Goal: Task Accomplishment & Management: Complete application form

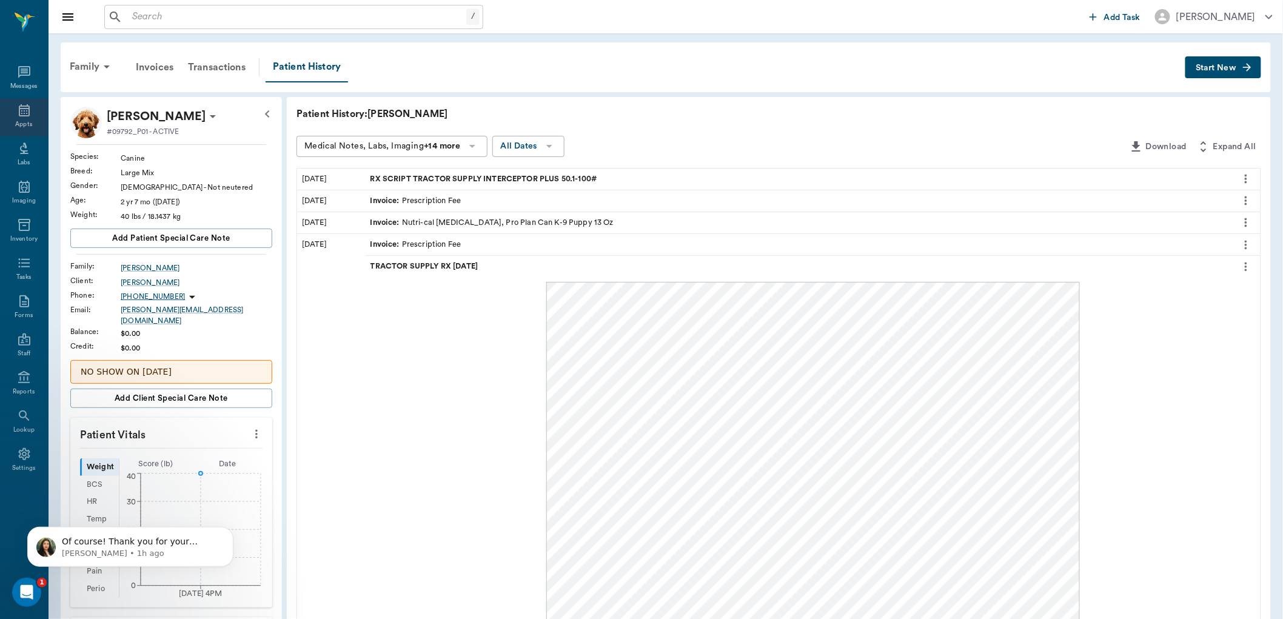
click at [29, 110] on icon at bounding box center [24, 110] width 15 height 15
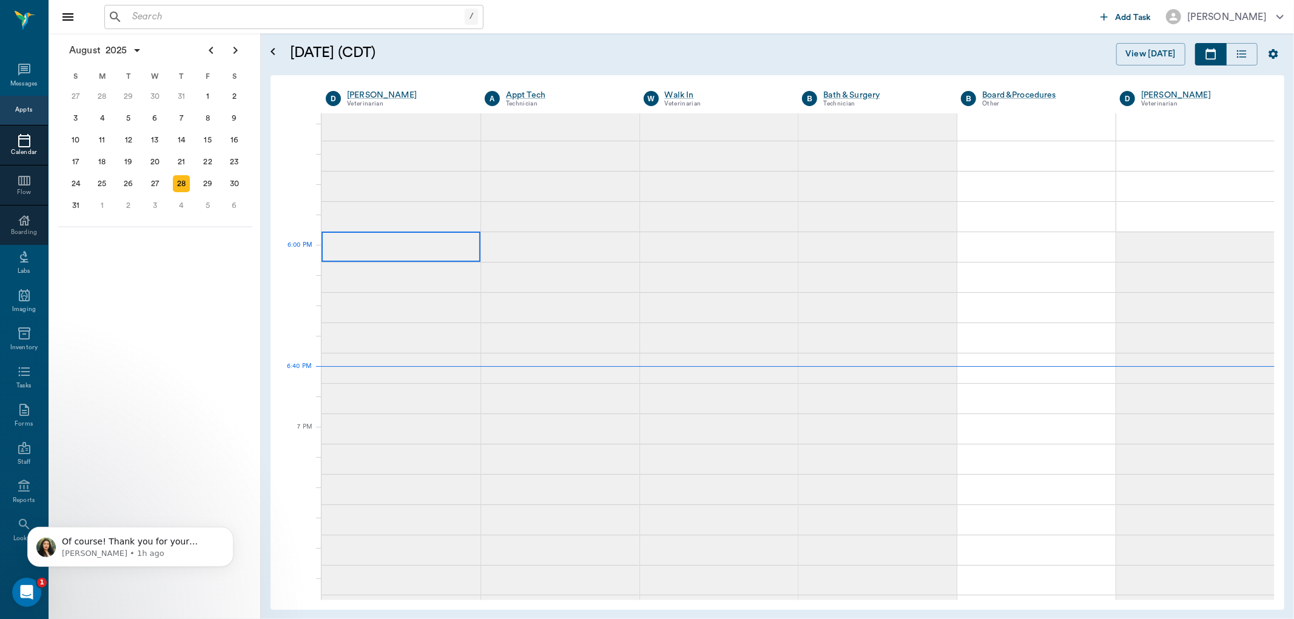
scroll to position [1706, 0]
click at [380, 136] on div at bounding box center [400, 125] width 159 height 30
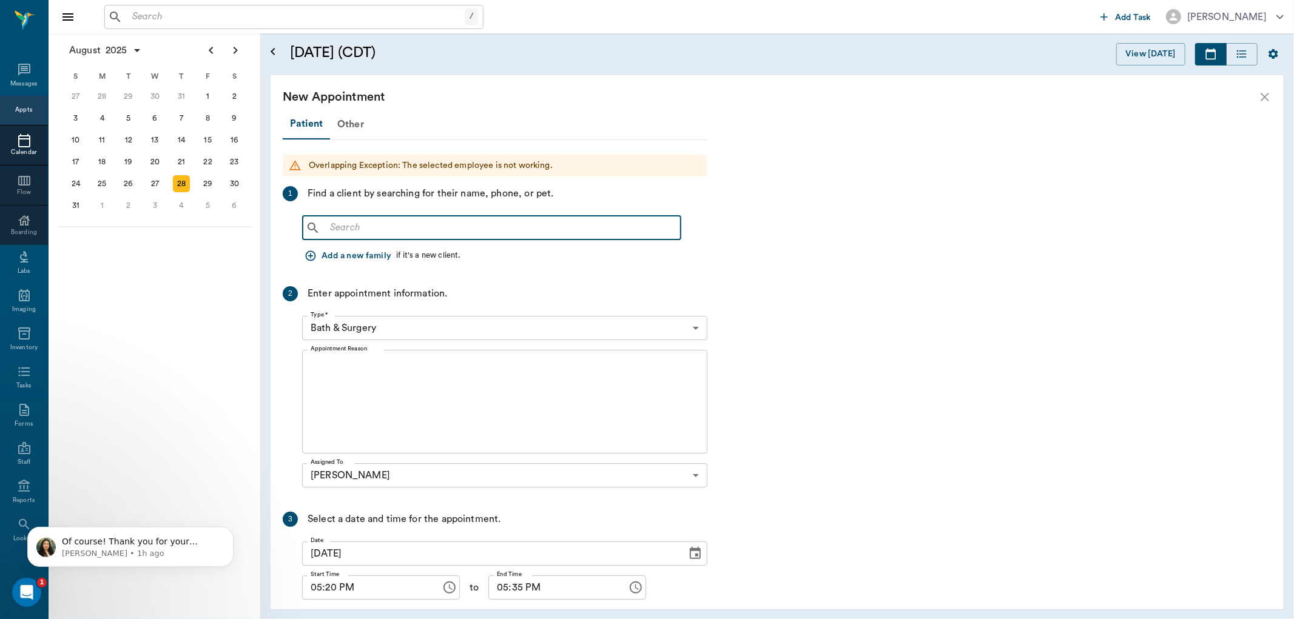
click at [376, 226] on input "text" at bounding box center [500, 228] width 351 height 17
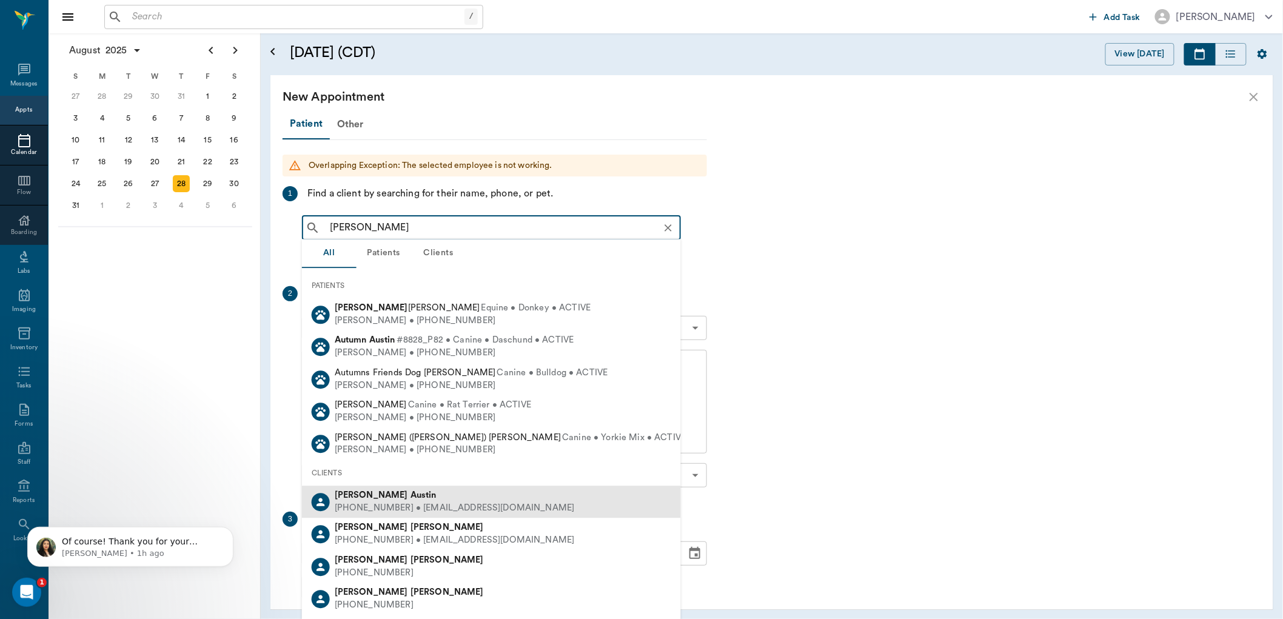
click at [411, 499] on b "Austin" at bounding box center [424, 495] width 26 height 9
type input "[PERSON_NAME]"
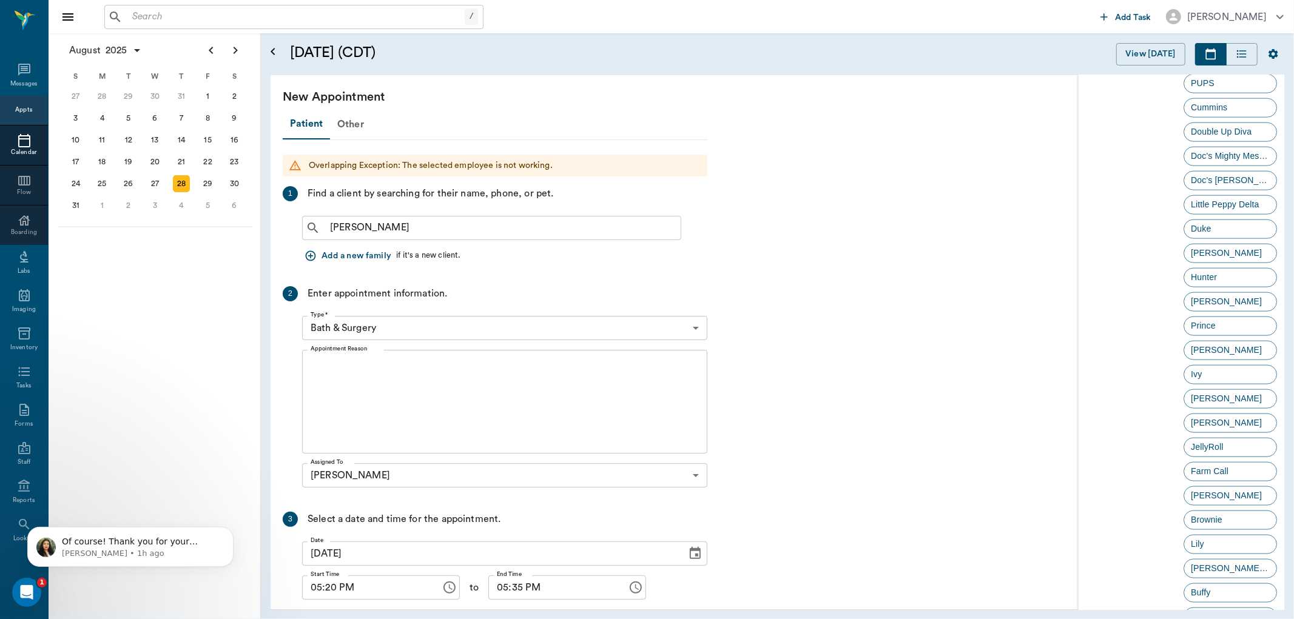
scroll to position [1387, 0]
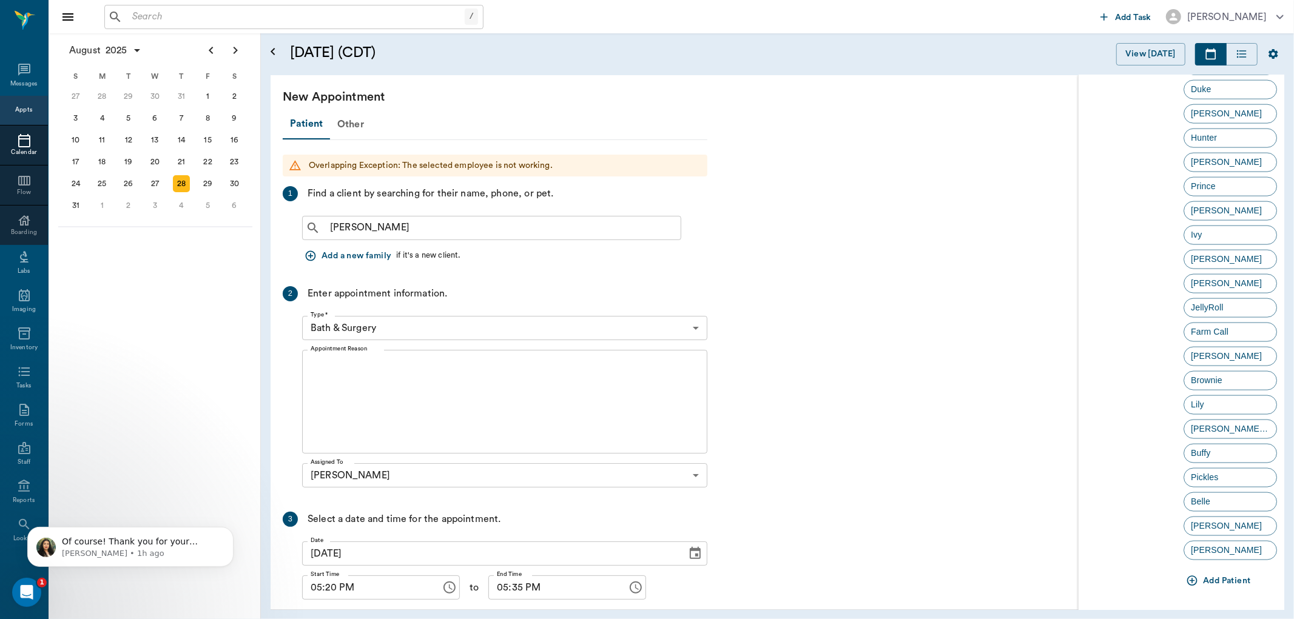
click at [1206, 577] on button "Add Patient" at bounding box center [1219, 581] width 72 height 22
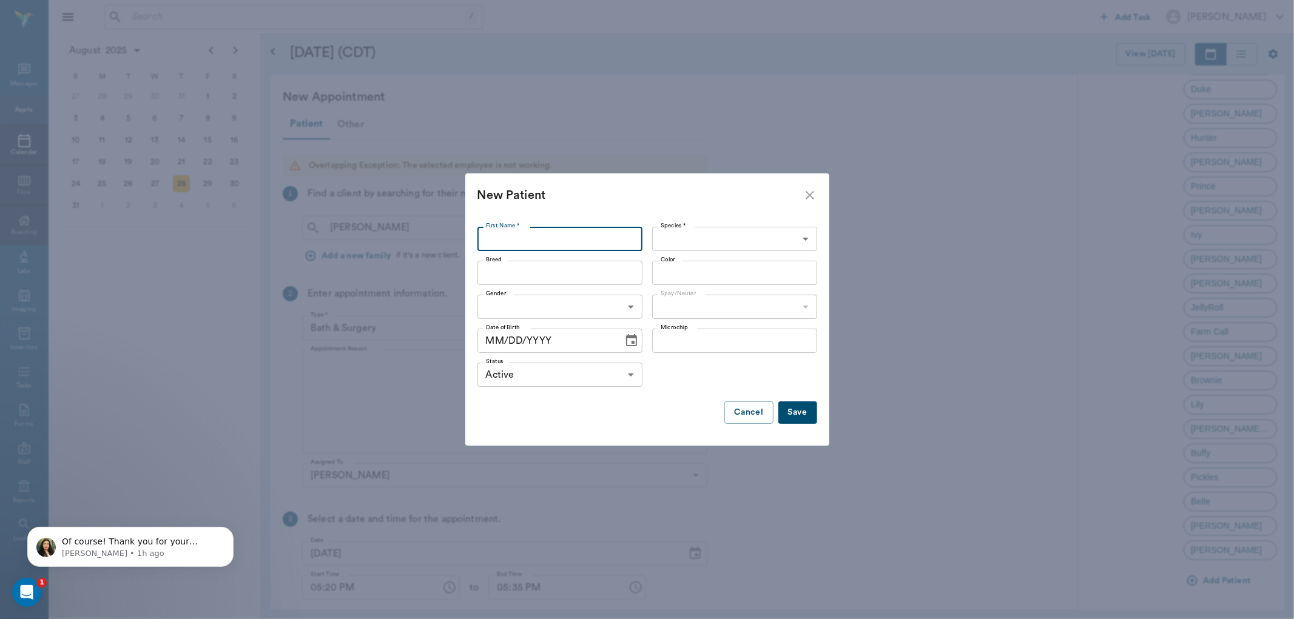
click at [557, 241] on input "First Name *" at bounding box center [559, 239] width 165 height 24
type input "Mocha"
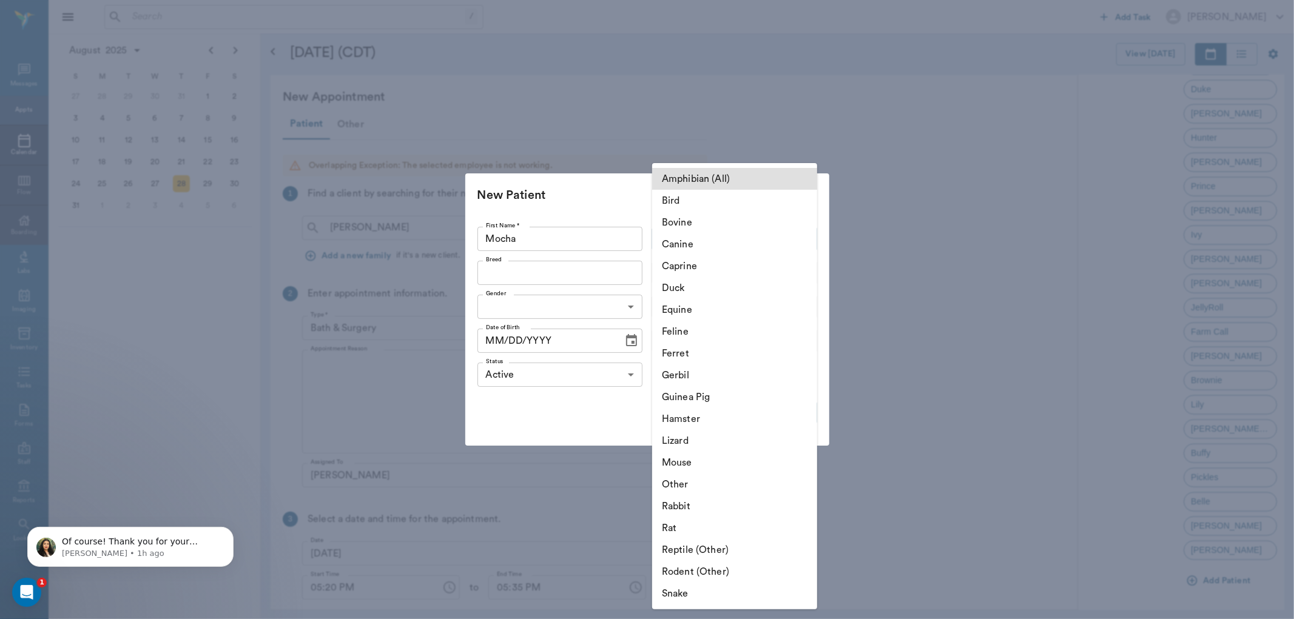
click at [736, 239] on body "/ ​ Add Task [PERSON_NAME] Nectar Messages Appts Calendar Flow Boarding Labs Im…" at bounding box center [647, 309] width 1294 height 619
click at [704, 243] on li "Canine" at bounding box center [734, 245] width 165 height 22
type input "Canine"
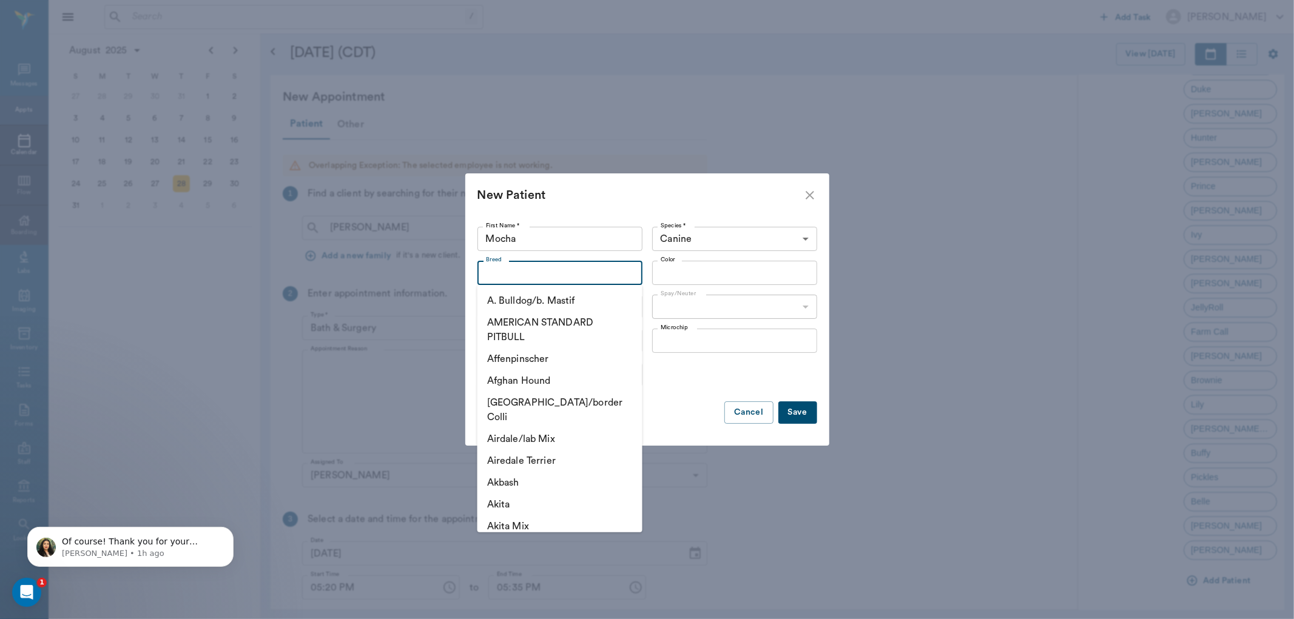
click at [607, 277] on input "Breed" at bounding box center [550, 272] width 138 height 17
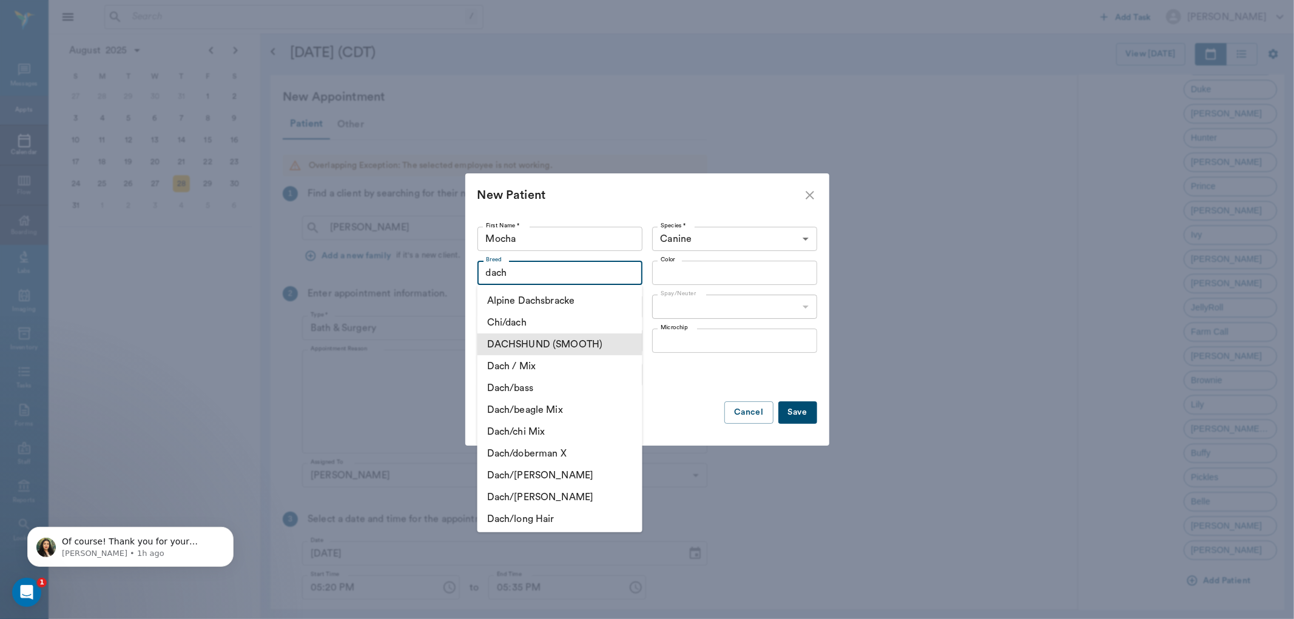
click at [564, 341] on li "DACHSHUND (SMOOTH)" at bounding box center [559, 345] width 165 height 22
type input "DACHSHUND (SMOOTH)"
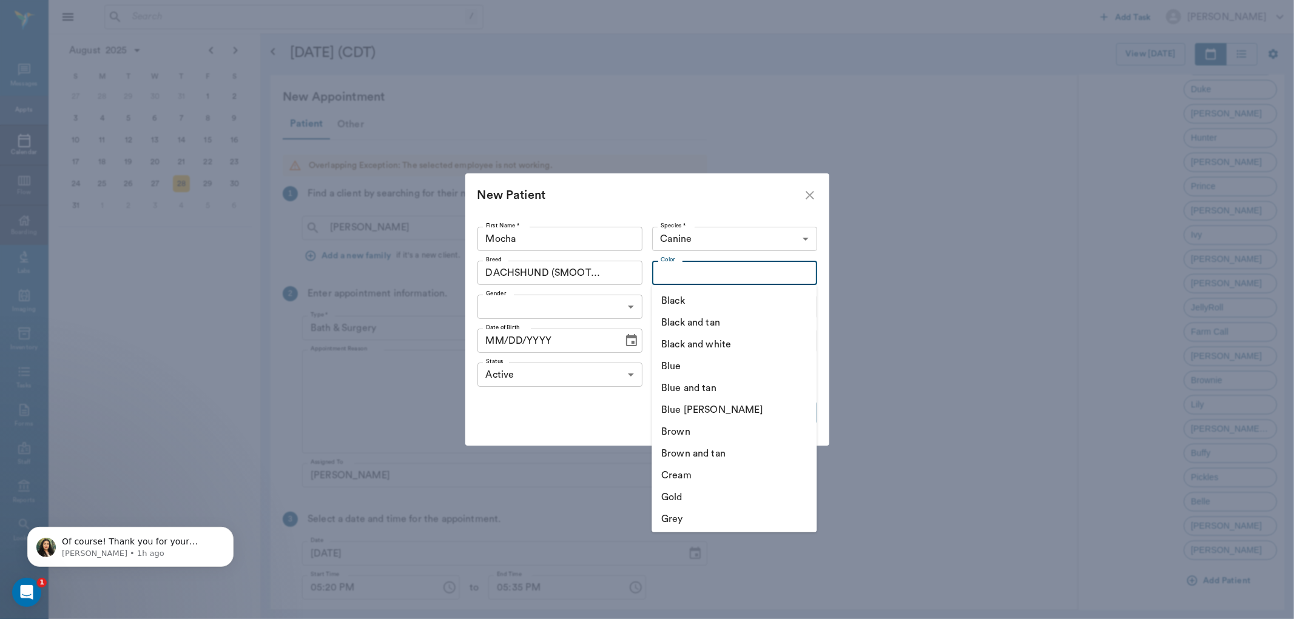
click at [708, 275] on input "Color" at bounding box center [725, 272] width 138 height 17
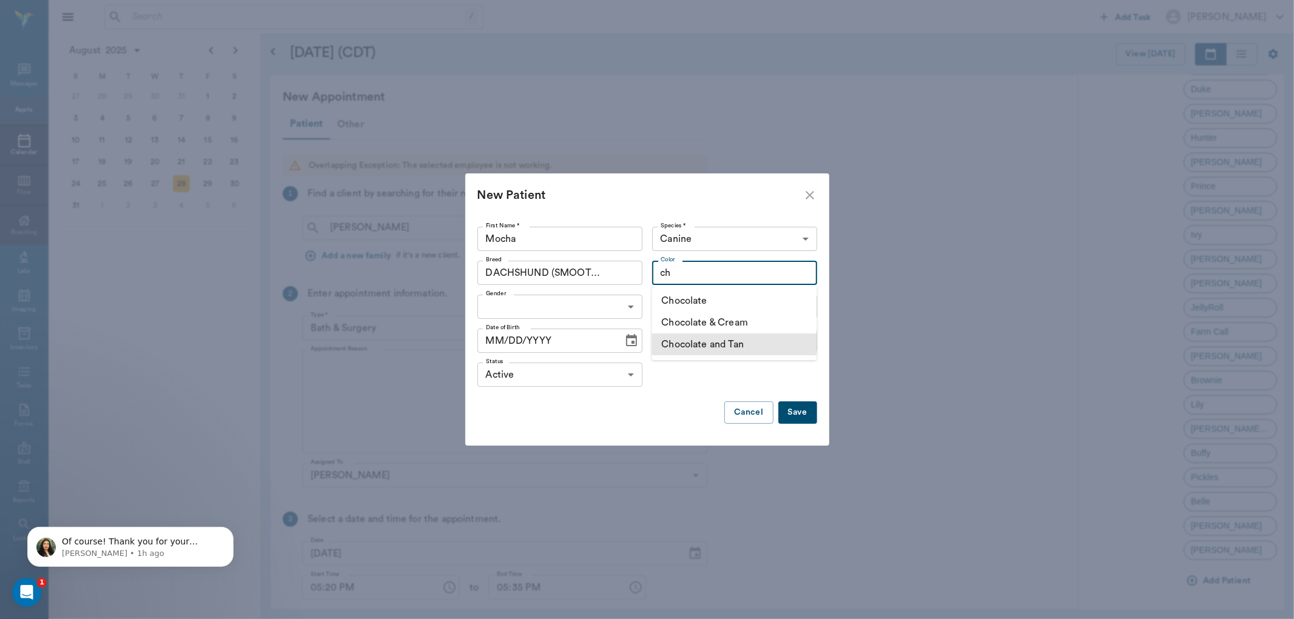
click at [722, 344] on li "Chocolate and Tan" at bounding box center [733, 345] width 165 height 22
type input "Chocolate and Tan"
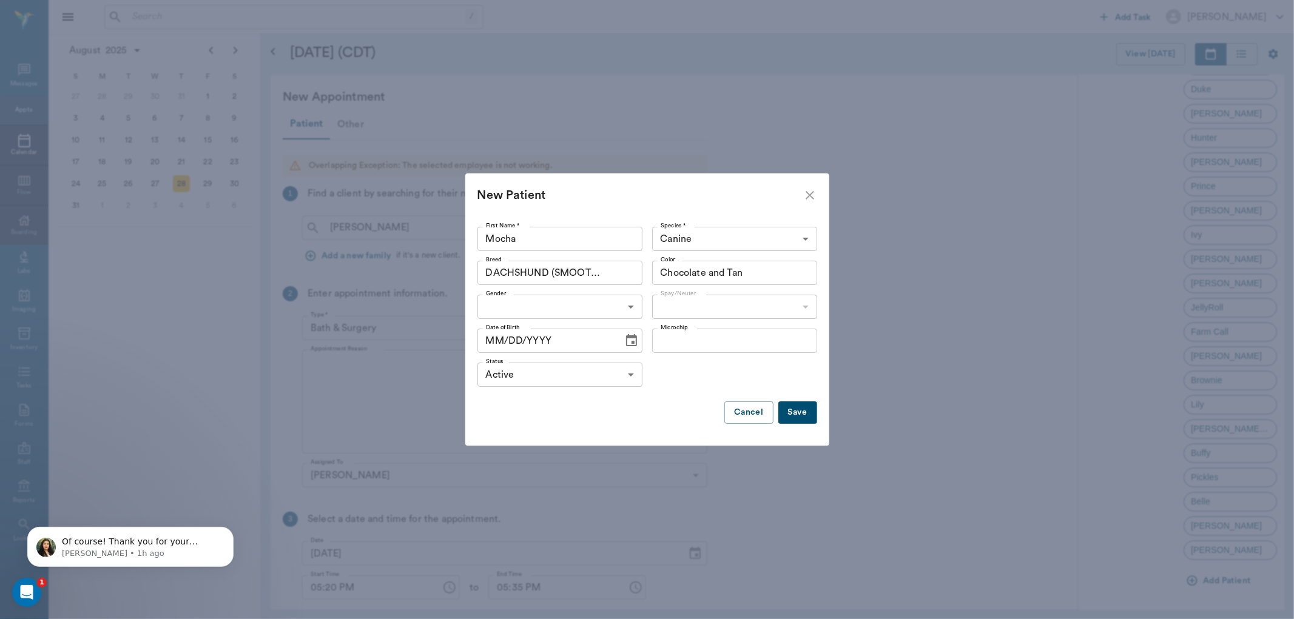
click at [597, 310] on body "/ ​ Add Task [PERSON_NAME] Nectar Messages Appts Calendar Flow Boarding Labs Im…" at bounding box center [647, 309] width 1294 height 619
click at [550, 354] on li "[DEMOGRAPHIC_DATA]" at bounding box center [559, 357] width 165 height 22
type input "[DEMOGRAPHIC_DATA]"
click at [496, 344] on input "MM/DD/YYYY" at bounding box center [546, 341] width 138 height 24
type input "[DATE]"
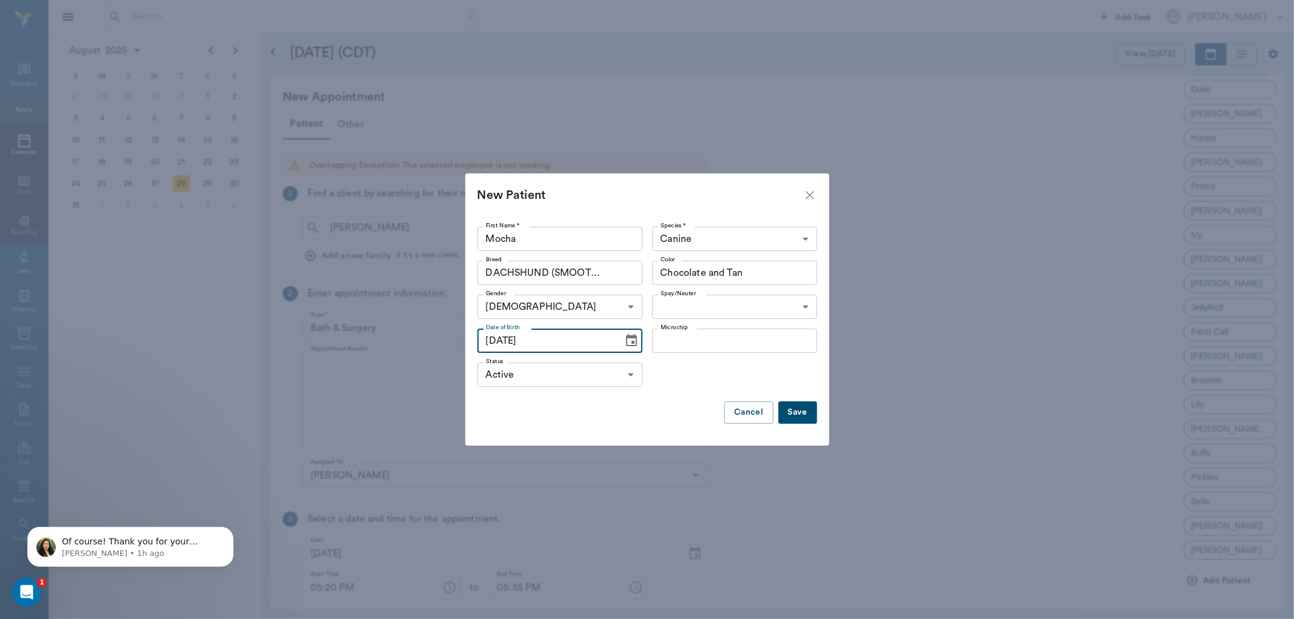
click at [799, 416] on button "Save" at bounding box center [797, 413] width 39 height 22
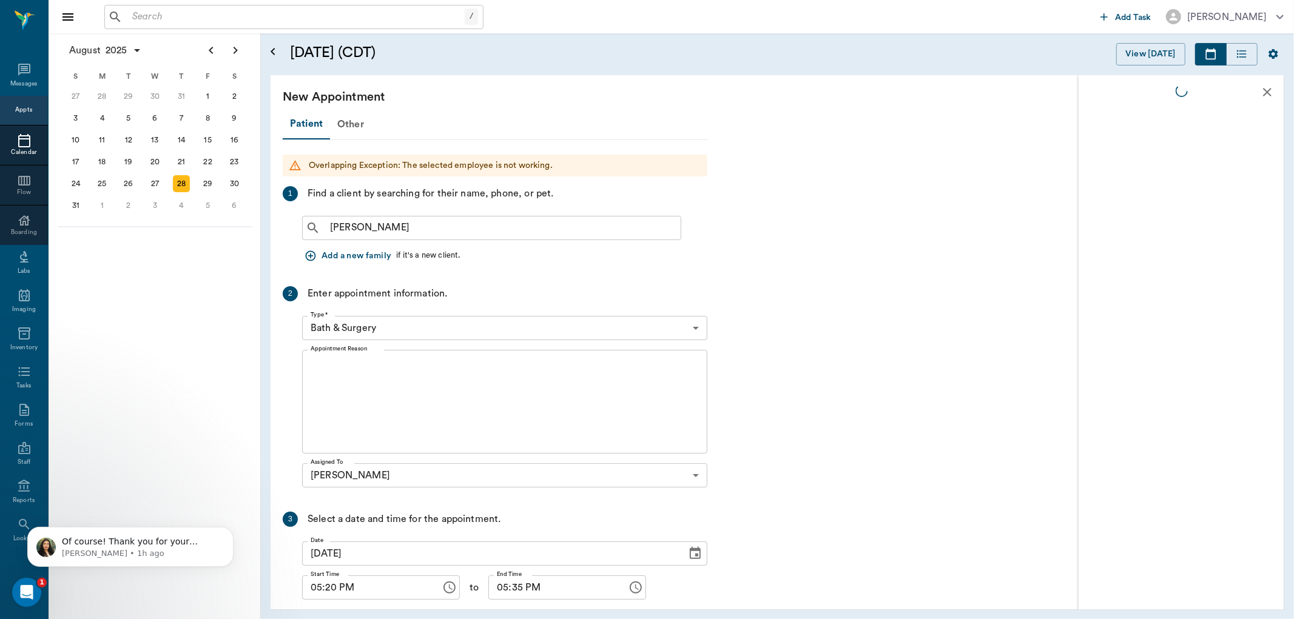
scroll to position [0, 0]
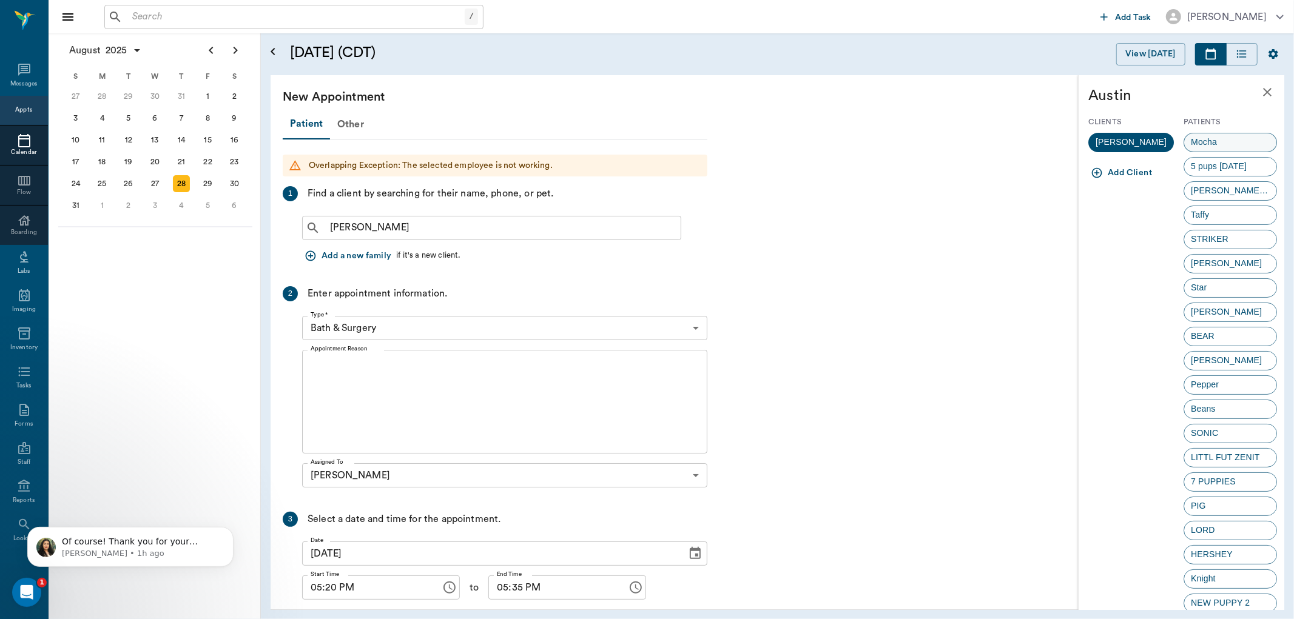
click at [1200, 137] on span "Mocha" at bounding box center [1203, 142] width 39 height 13
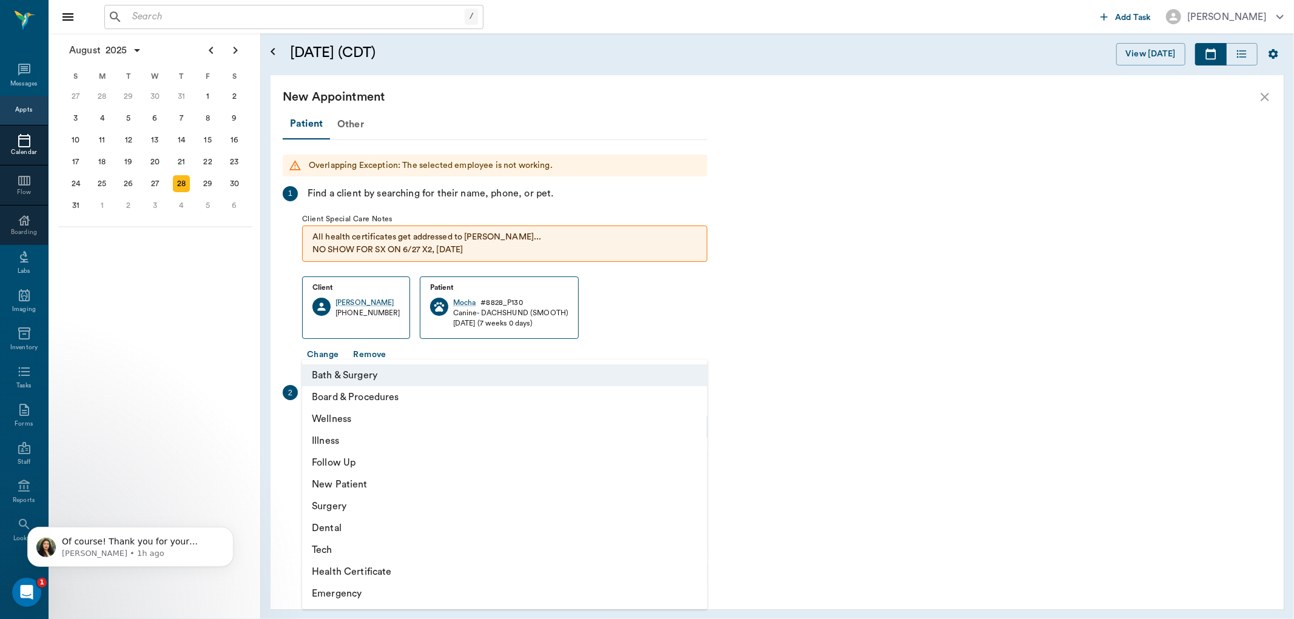
click at [457, 423] on body "/ ​ Add Task [PERSON_NAME] Nectar Messages Appts Calendar Flow Boarding Labs Im…" at bounding box center [647, 309] width 1294 height 619
click at [369, 593] on li "Emergency" at bounding box center [504, 594] width 405 height 22
type input "65d2be4f46e3a538d89b8c1c"
type input "05:50 PM"
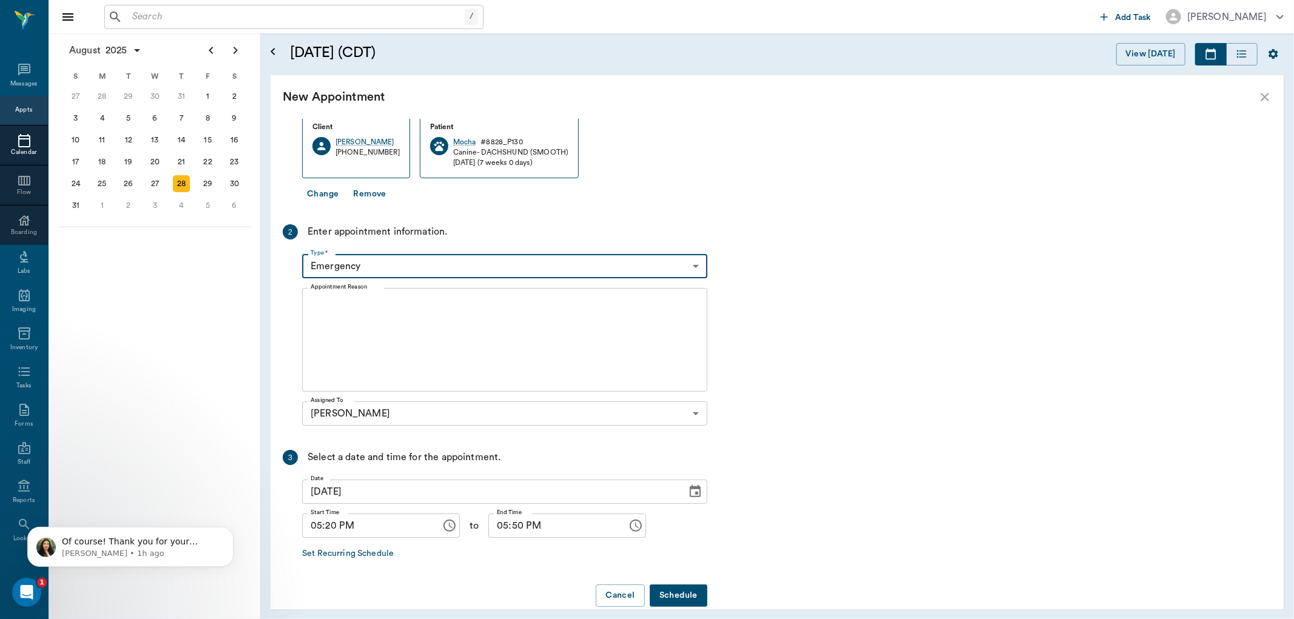
scroll to position [179, 0]
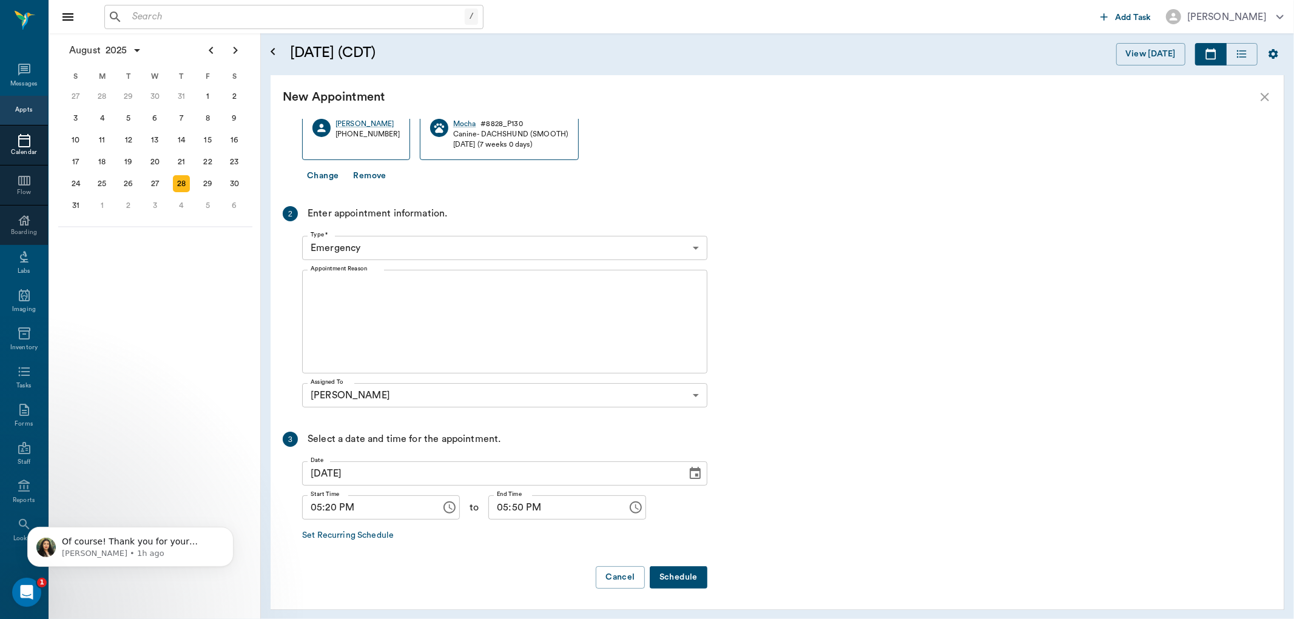
click at [687, 571] on button "Schedule" at bounding box center [679, 577] width 58 height 22
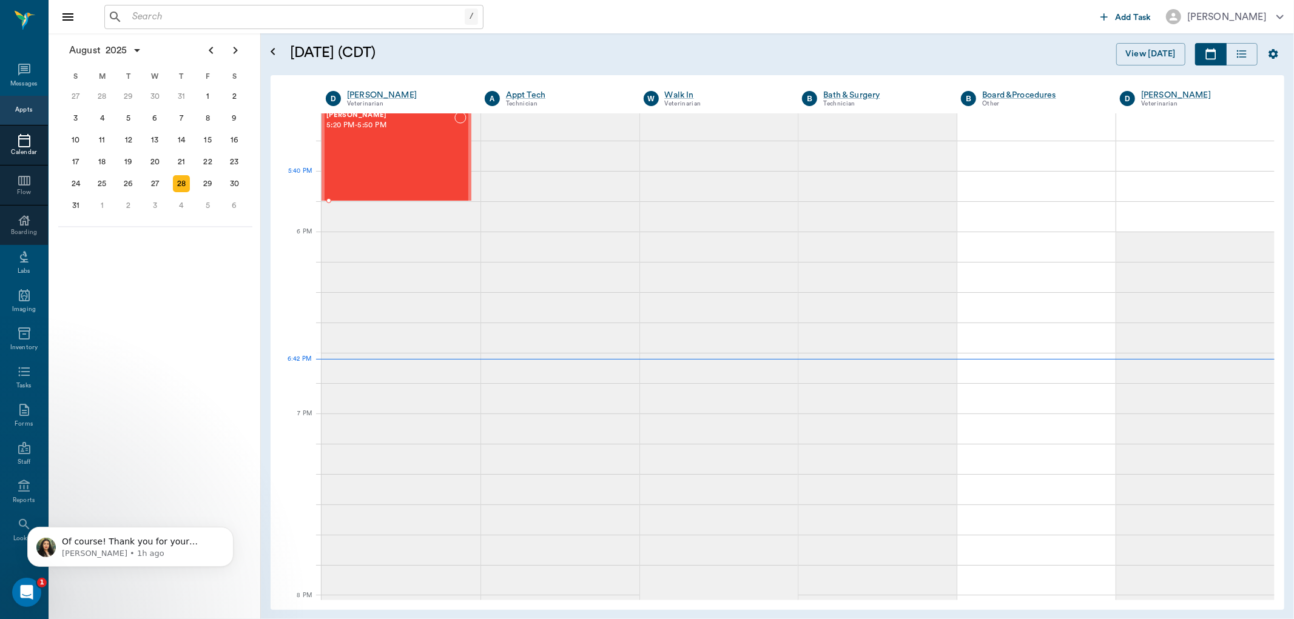
click at [408, 170] on div "[PERSON_NAME] 5:20 PM - 5:50 PM" at bounding box center [390, 156] width 128 height 89
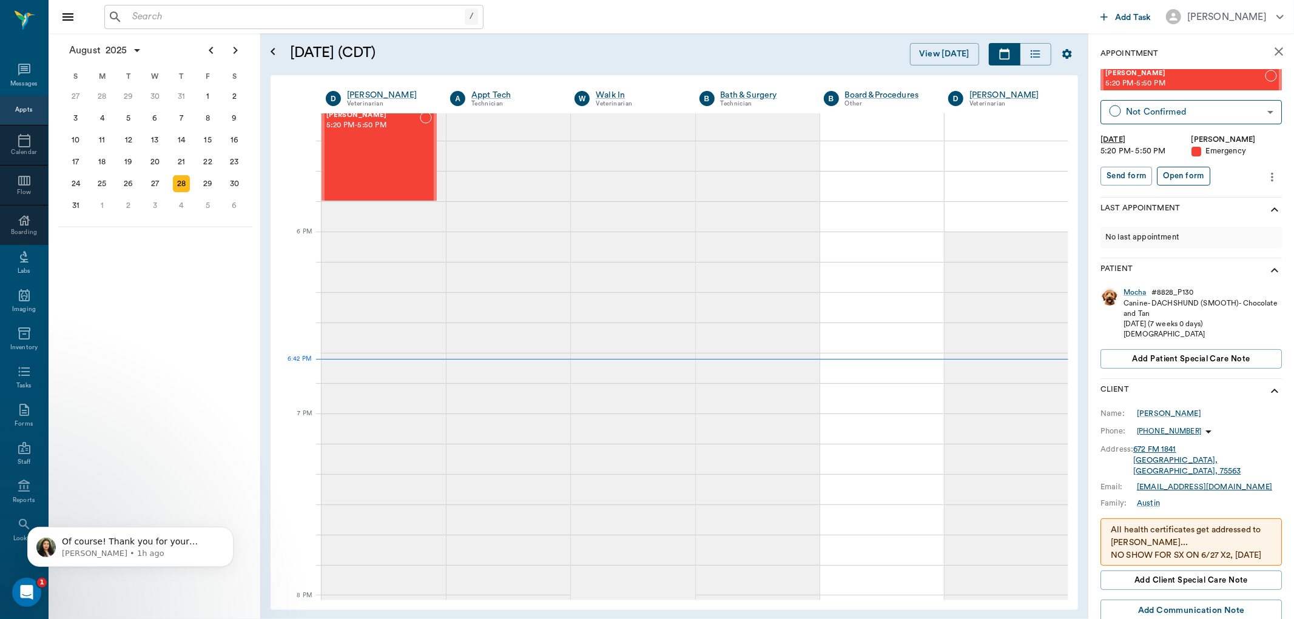
click at [1186, 179] on button "Open form" at bounding box center [1183, 176] width 53 height 19
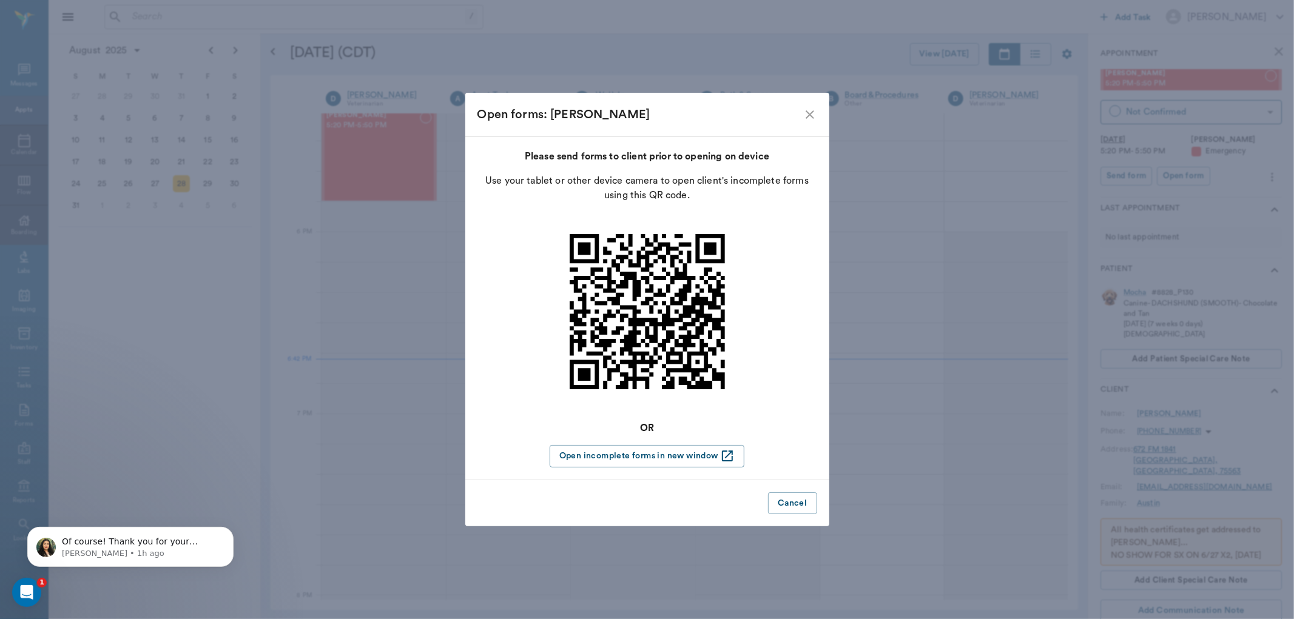
click at [810, 108] on icon "close" at bounding box center [809, 114] width 15 height 15
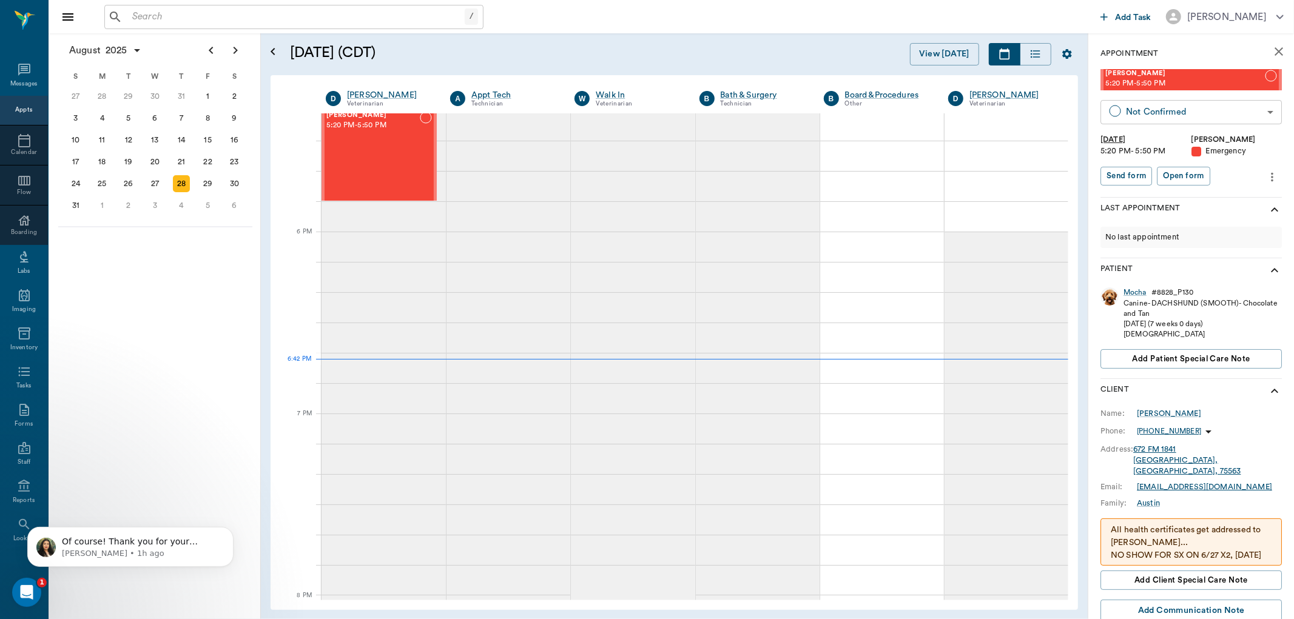
click at [1258, 107] on body "/ ​ Add Task [PERSON_NAME] Nectar Messages Appts Calendar Flow Boarding Labs Im…" at bounding box center [647, 309] width 1294 height 619
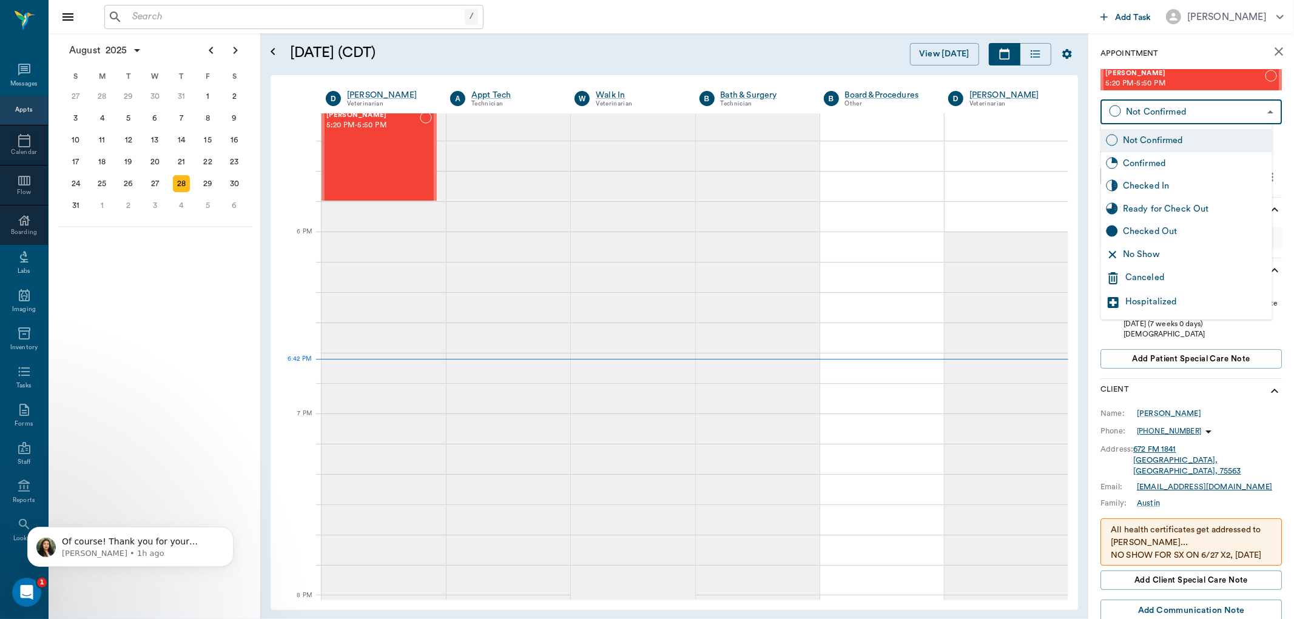
click at [1194, 180] on div "Checked In" at bounding box center [1195, 186] width 144 height 13
type input "CHECKED_IN"
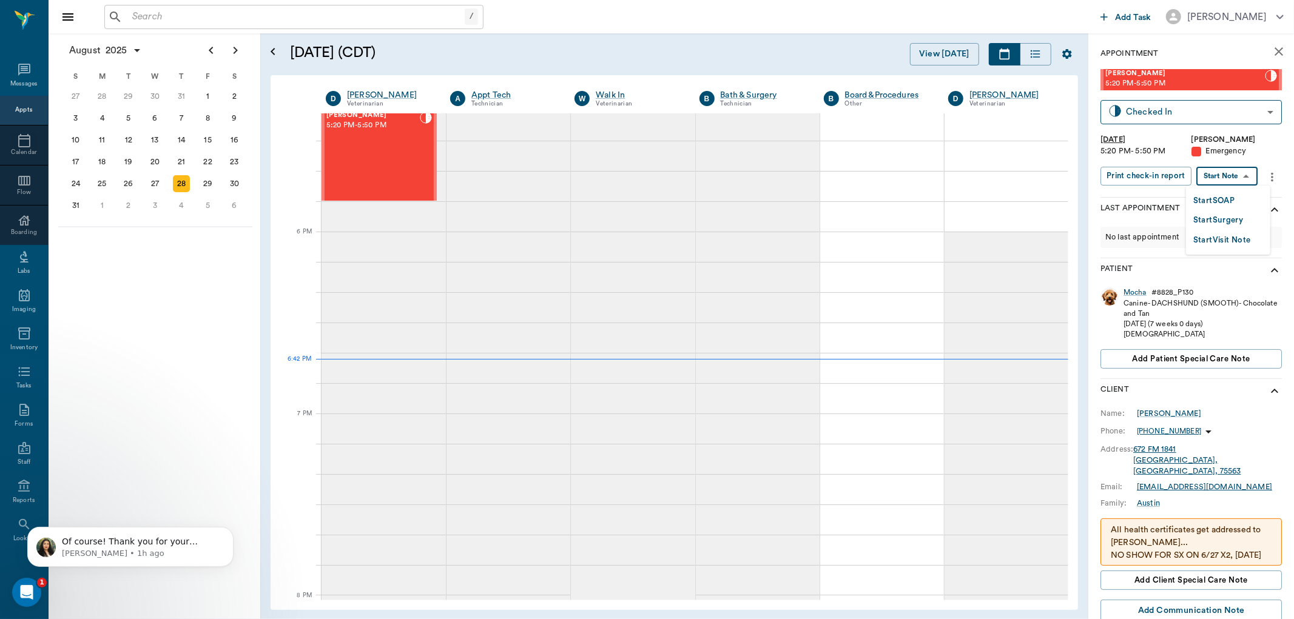
click at [1221, 176] on body "/ ​ Add Task [PERSON_NAME] Nectar Messages Appts Calendar Flow Boarding Labs Im…" at bounding box center [647, 309] width 1294 height 619
click at [1221, 198] on button "Start SOAP" at bounding box center [1213, 201] width 41 height 14
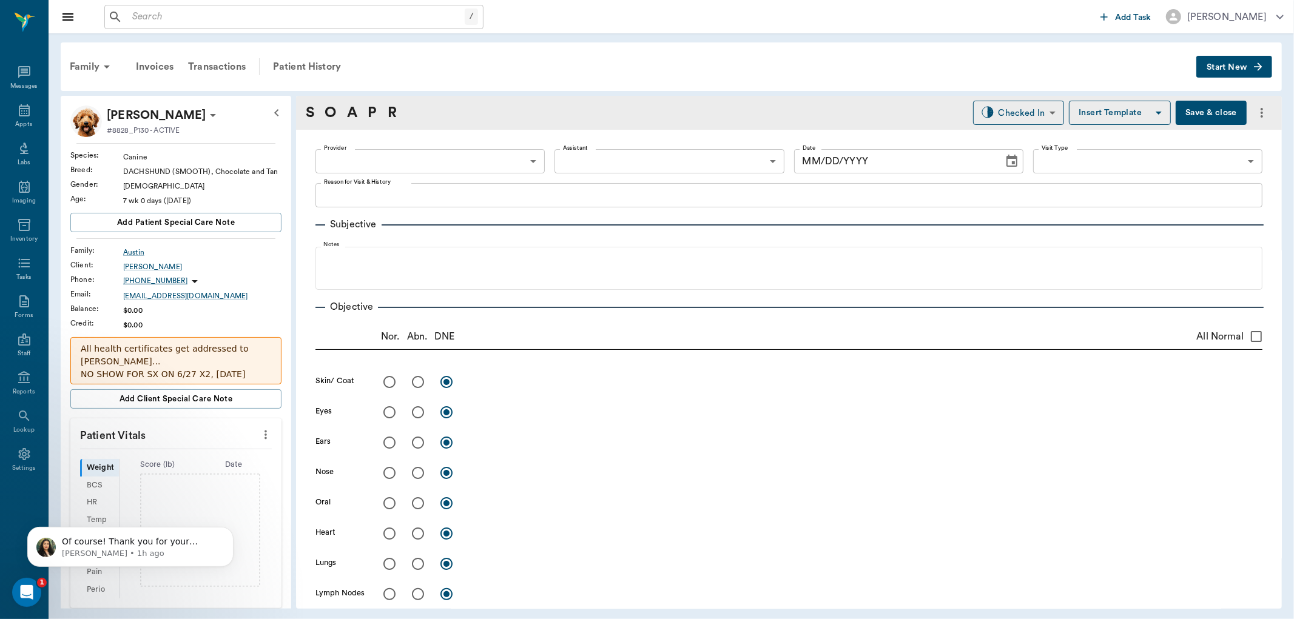
type input "63ec2f075fda476ae8351a4d"
type input "65d2be4f46e3a538d89b8c1c"
type input "[DATE]"
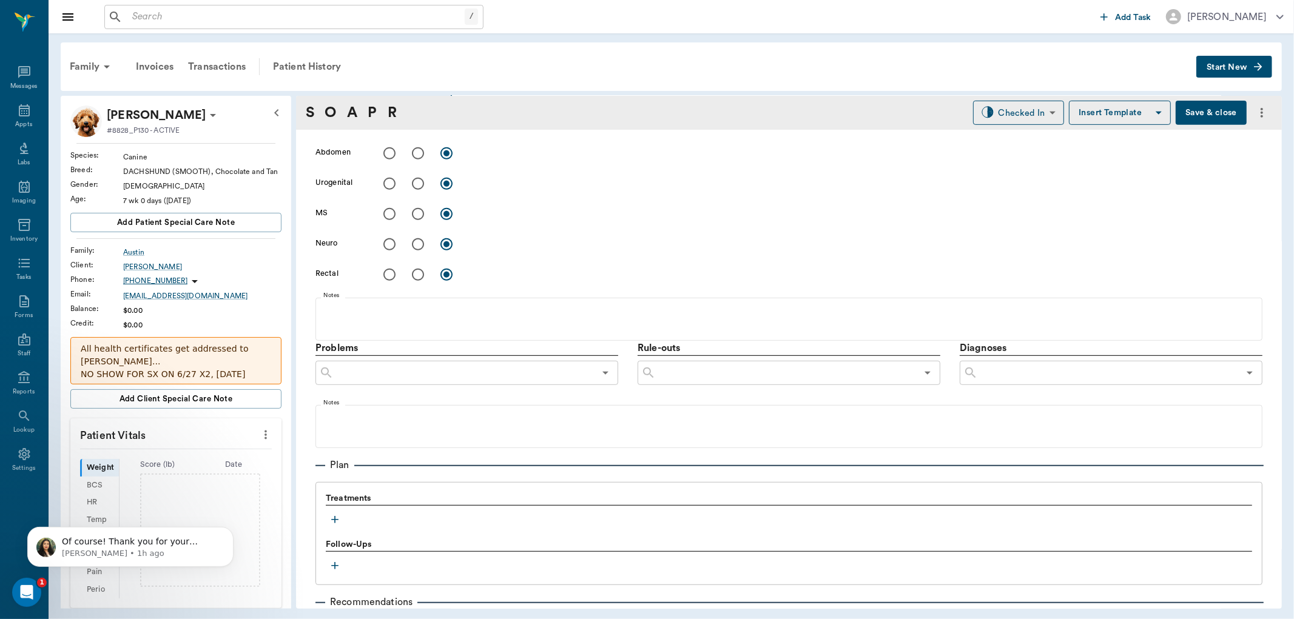
scroll to position [607, 0]
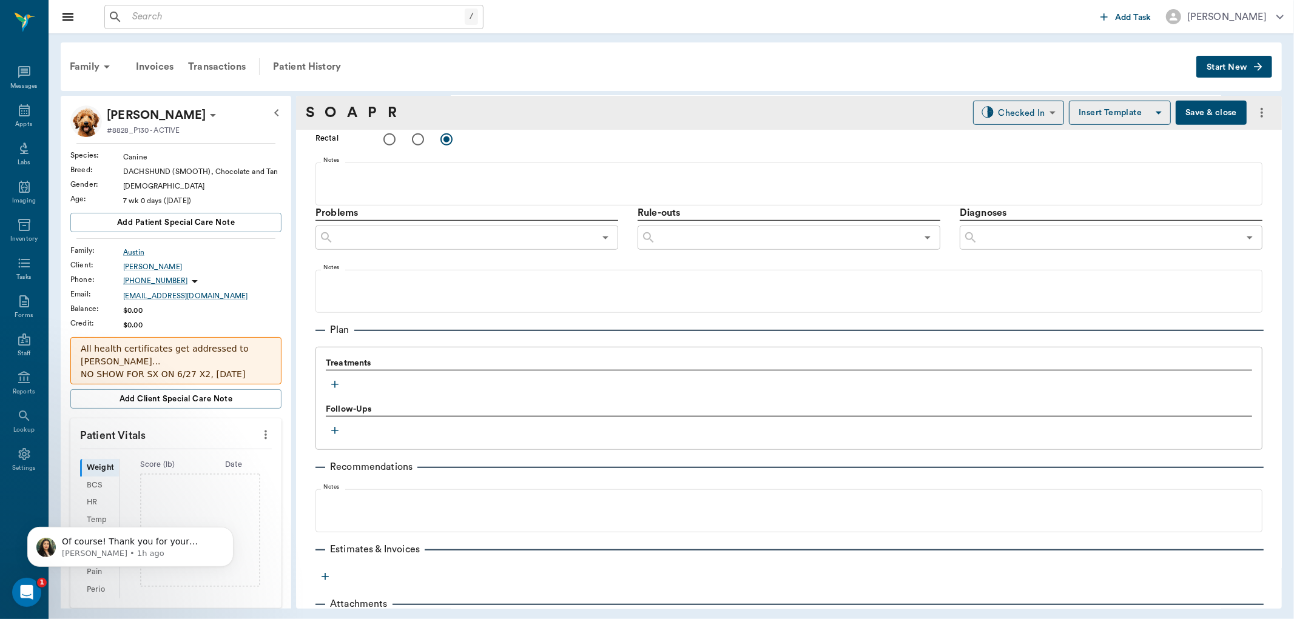
click at [335, 383] on icon "button" at bounding box center [334, 384] width 7 height 7
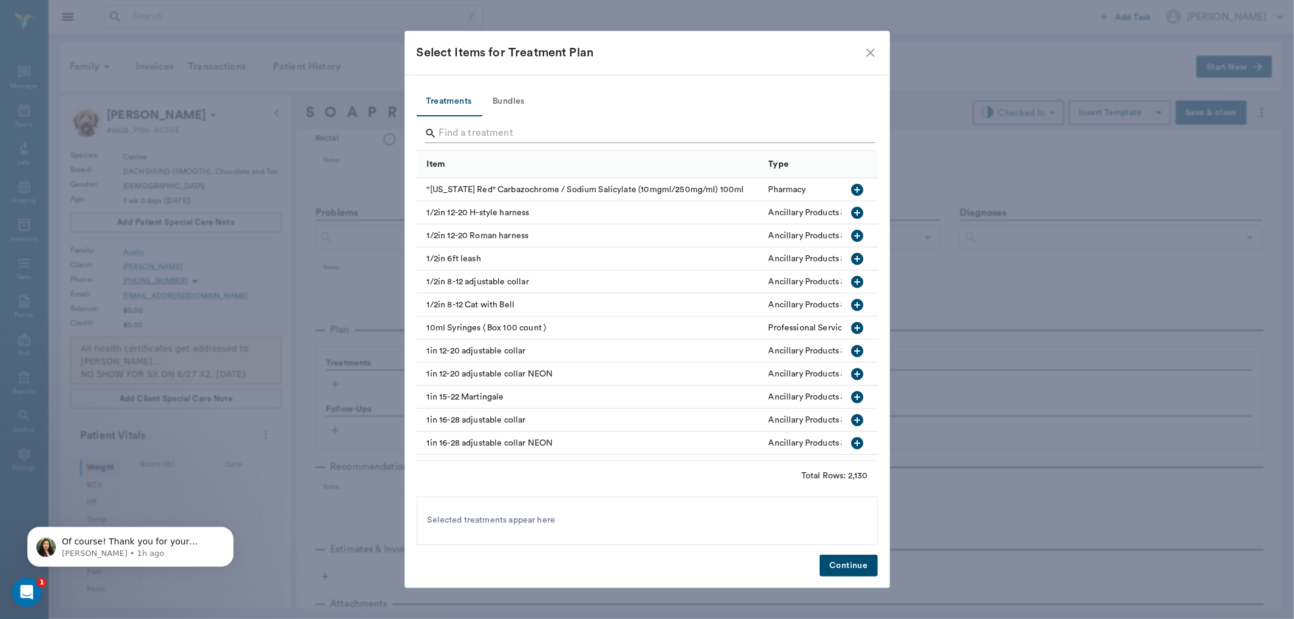
click at [520, 136] on input "Search" at bounding box center [648, 133] width 418 height 19
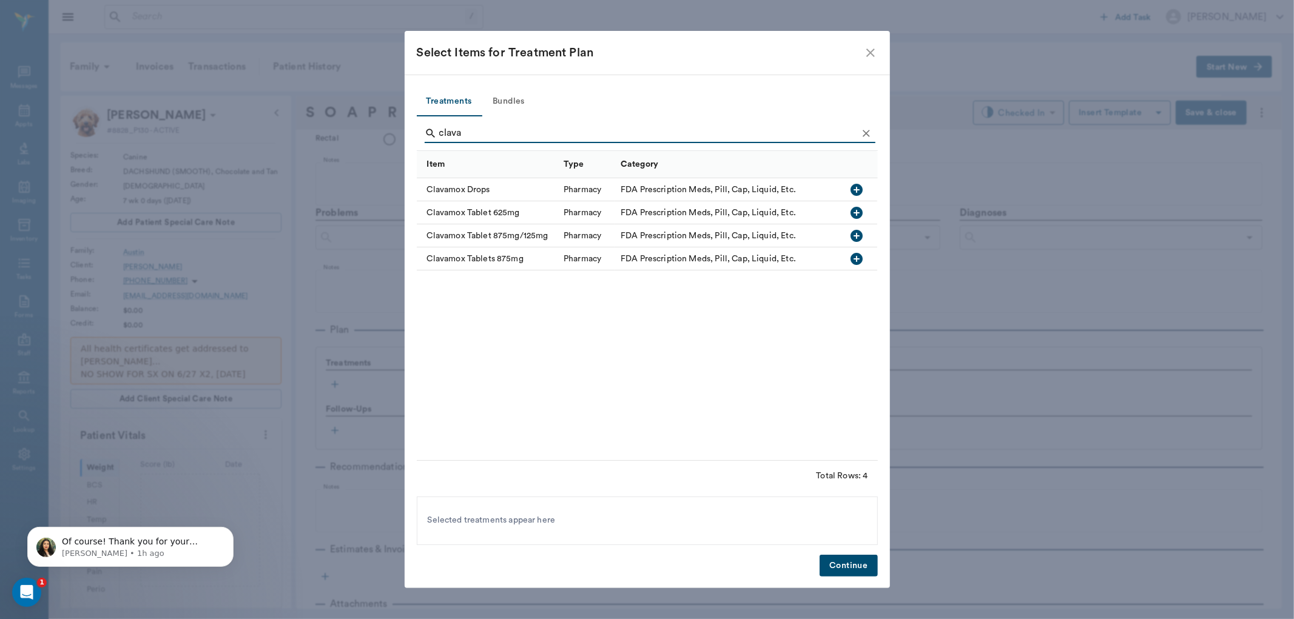
type input "clava"
click at [861, 190] on icon "button" at bounding box center [857, 190] width 12 height 12
click at [861, 562] on button "Continue" at bounding box center [848, 566] width 58 height 22
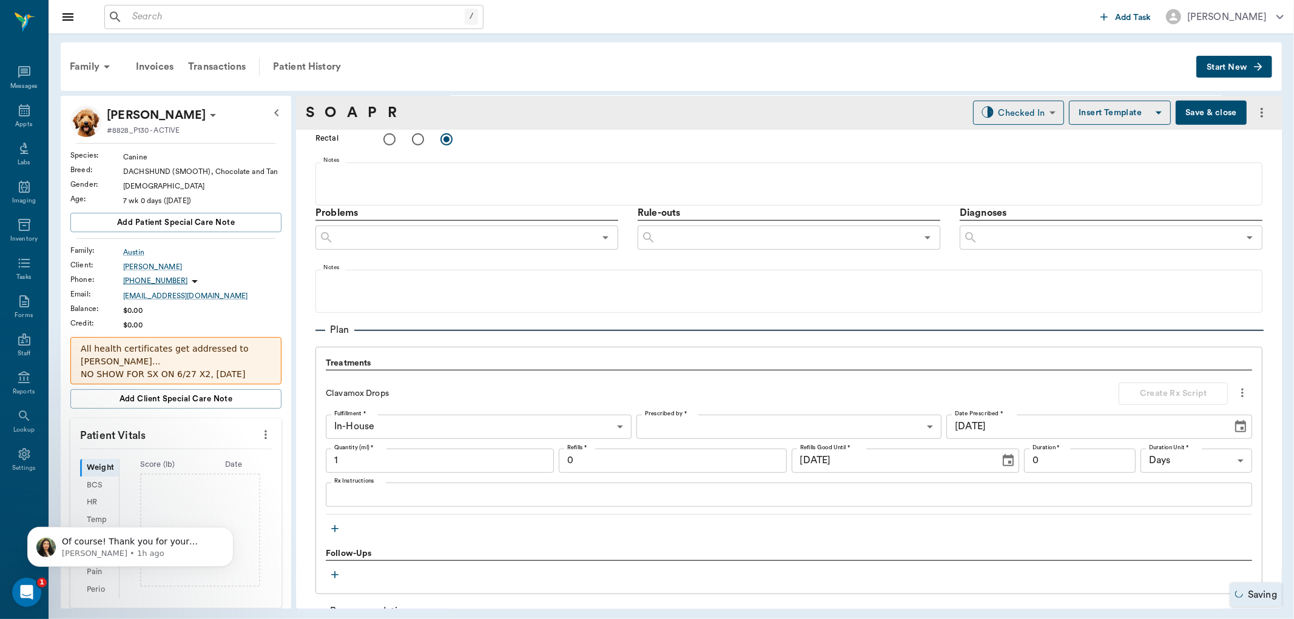
click at [357, 465] on input "1" at bounding box center [440, 461] width 228 height 24
type input "3"
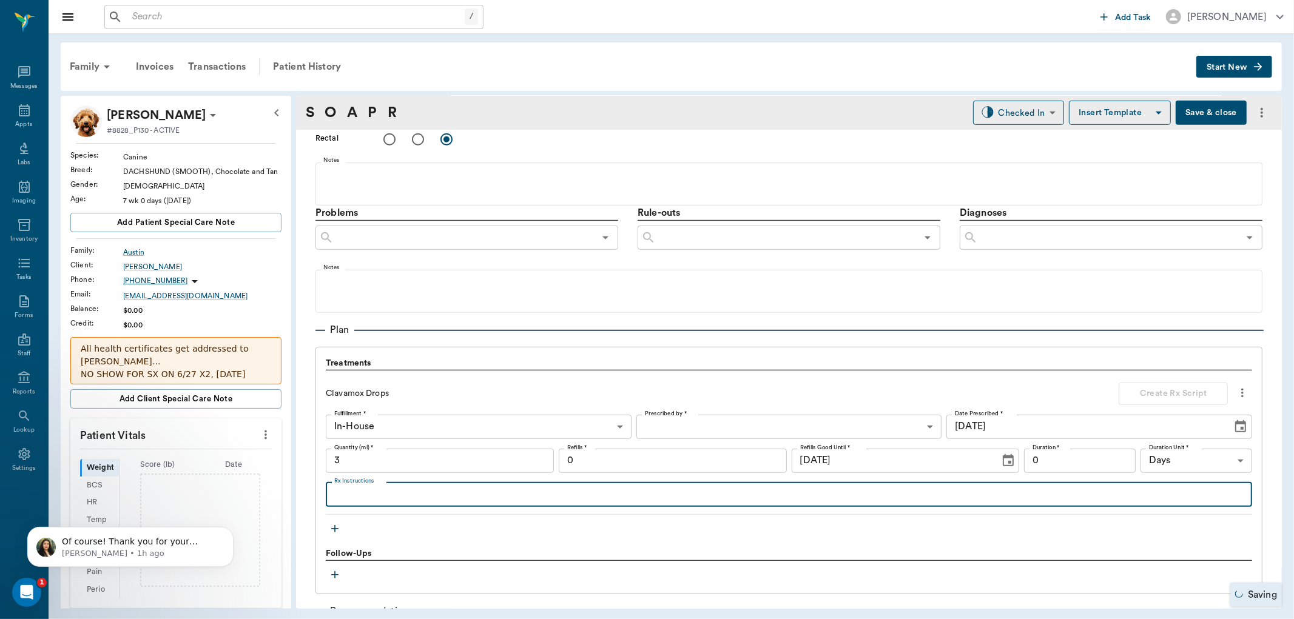
click at [364, 489] on textarea "Rx Instructions" at bounding box center [788, 495] width 909 height 14
type textarea "Give 0.25mls twice daily for 1 week"
click at [816, 419] on body "/ ​ Add Task [PERSON_NAME] Nectar Messages Appts Labs Imaging Inventory Tasks F…" at bounding box center [647, 309] width 1294 height 619
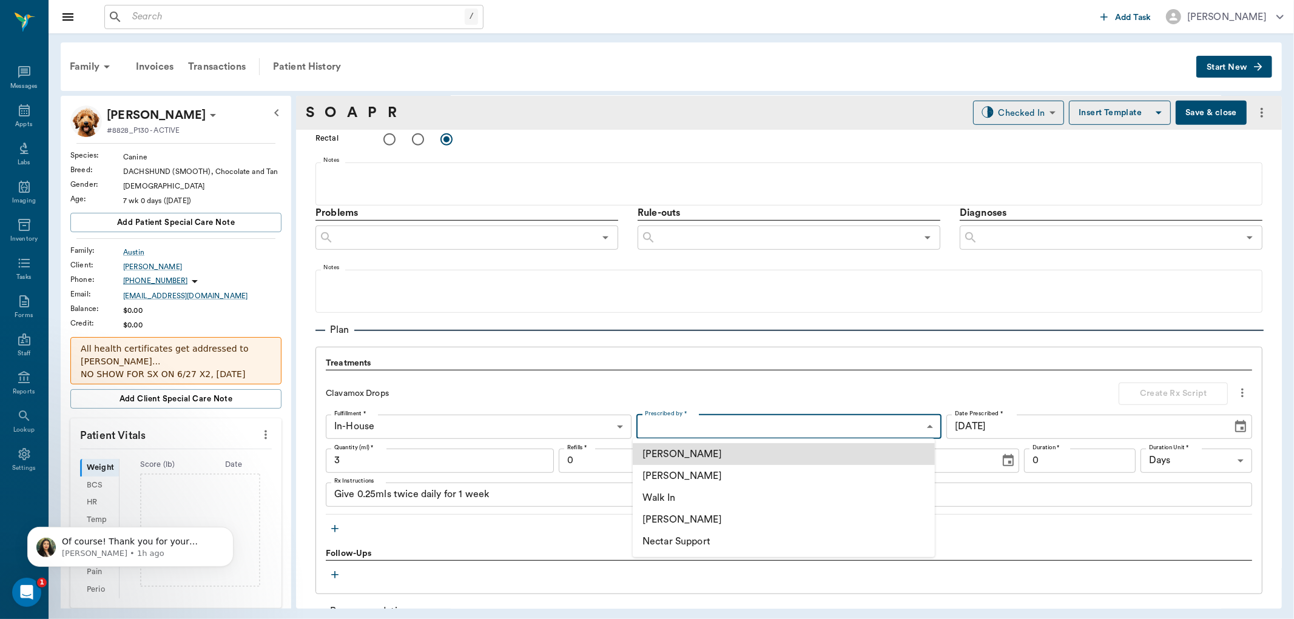
click at [717, 471] on li "[PERSON_NAME]" at bounding box center [784, 476] width 302 height 22
type input "63ec2f075fda476ae8351a4d"
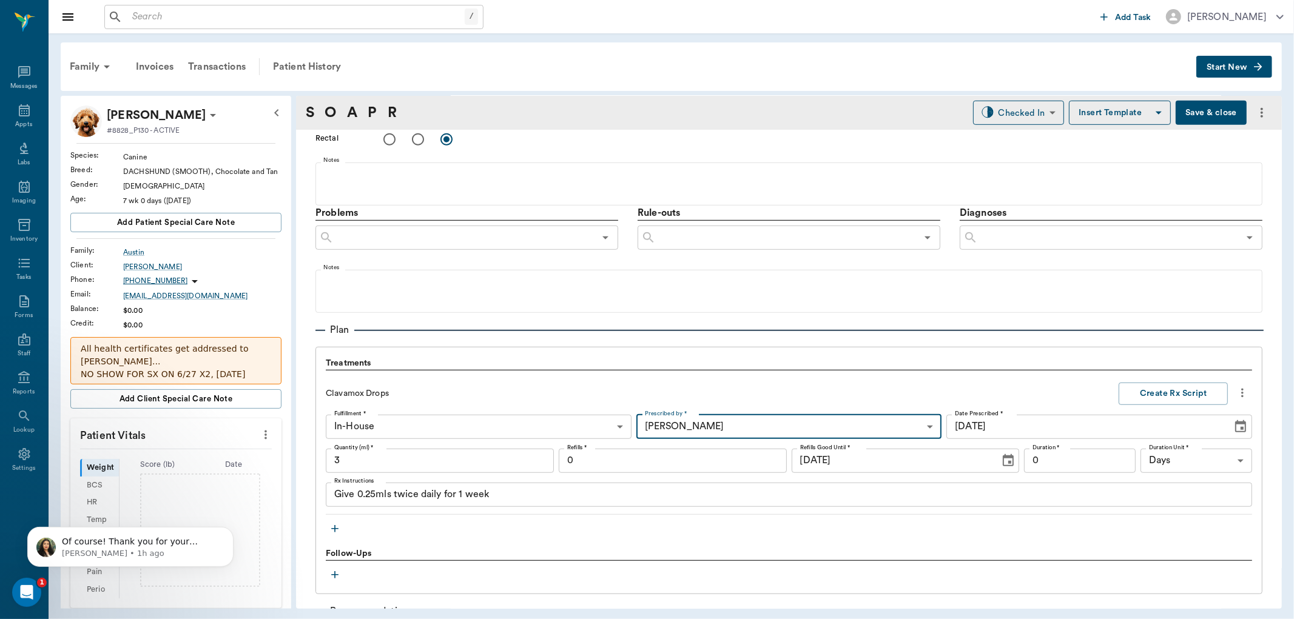
click at [1099, 455] on input "0" at bounding box center [1080, 461] width 112 height 24
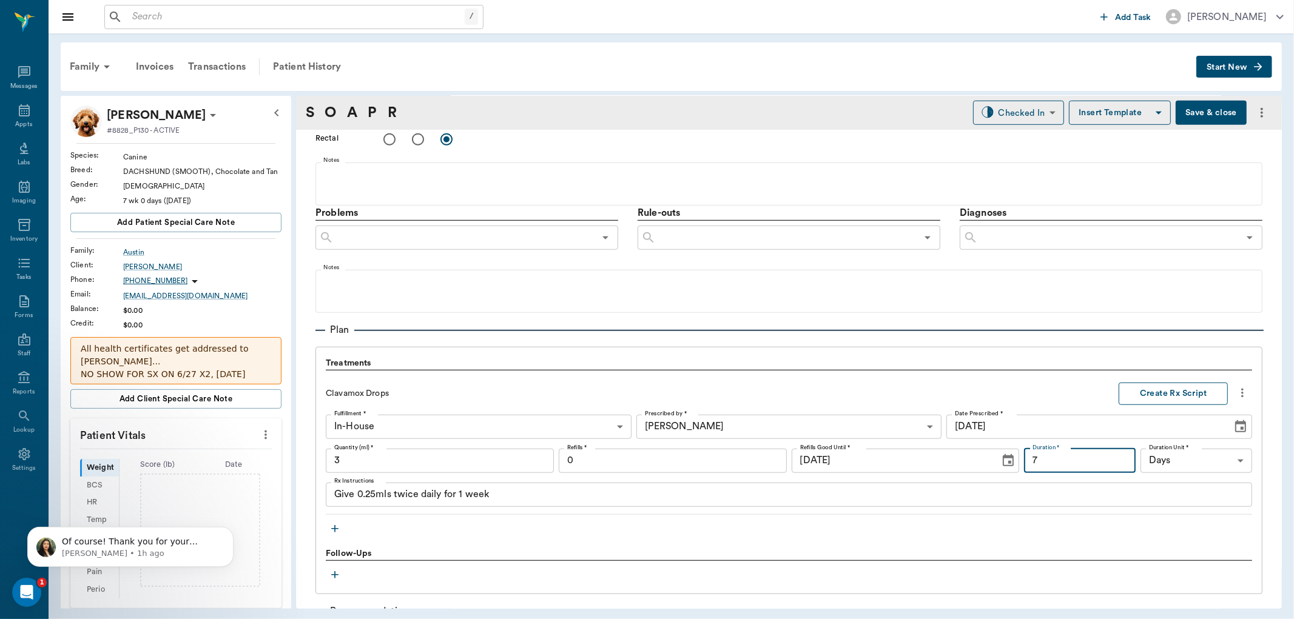
type input "7"
click at [1150, 392] on button "Create Rx Script" at bounding box center [1172, 394] width 109 height 22
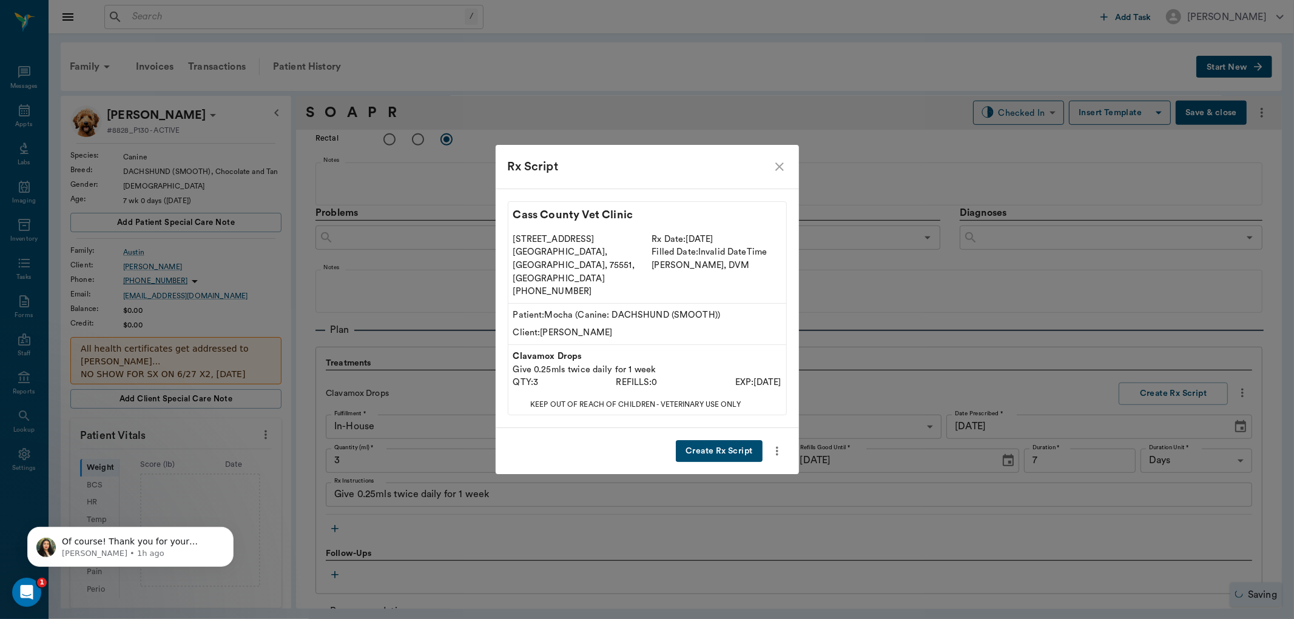
click at [716, 440] on button "Create Rx Script" at bounding box center [719, 451] width 86 height 22
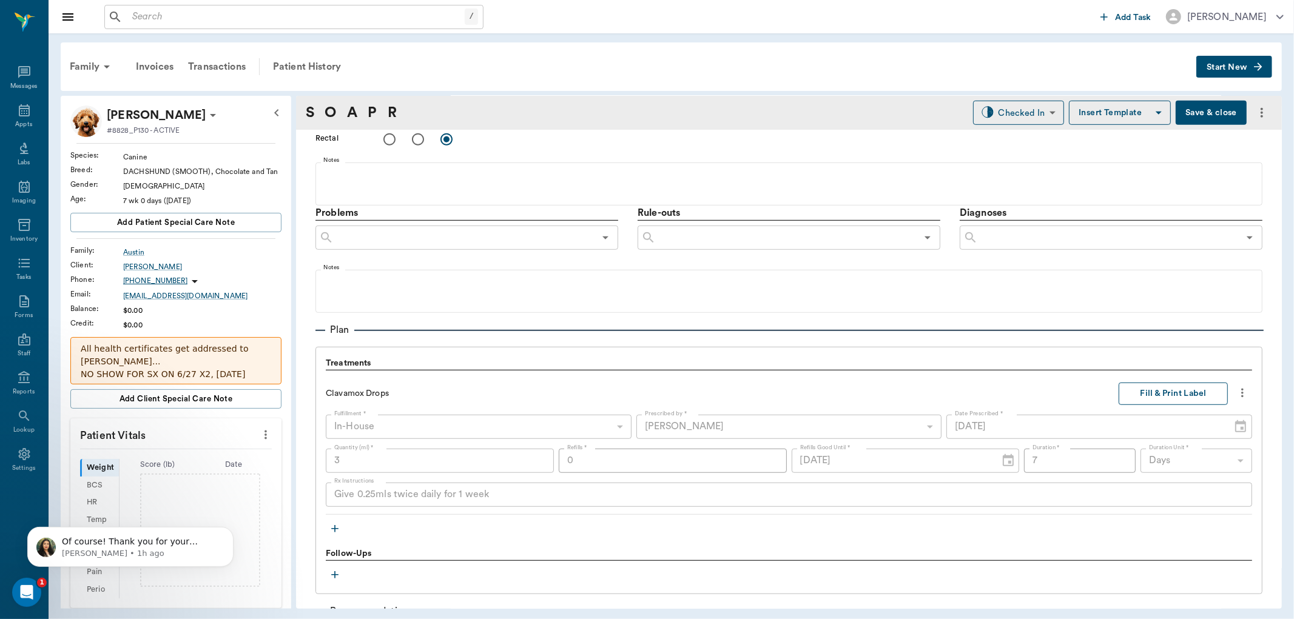
click at [1136, 390] on button "Fill & Print Label" at bounding box center [1172, 394] width 109 height 22
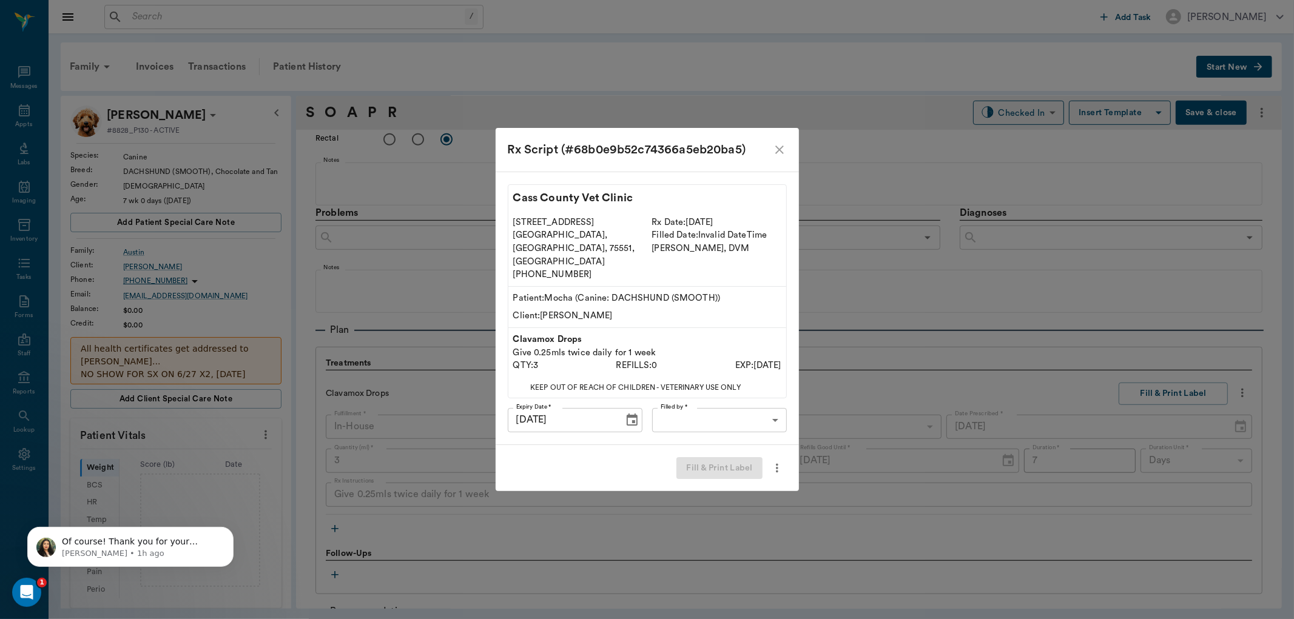
click at [711, 406] on body "/ ​ Add Task [PERSON_NAME] Nectar Messages Appts Labs Imaging Inventory Tasks F…" at bounding box center [647, 309] width 1294 height 619
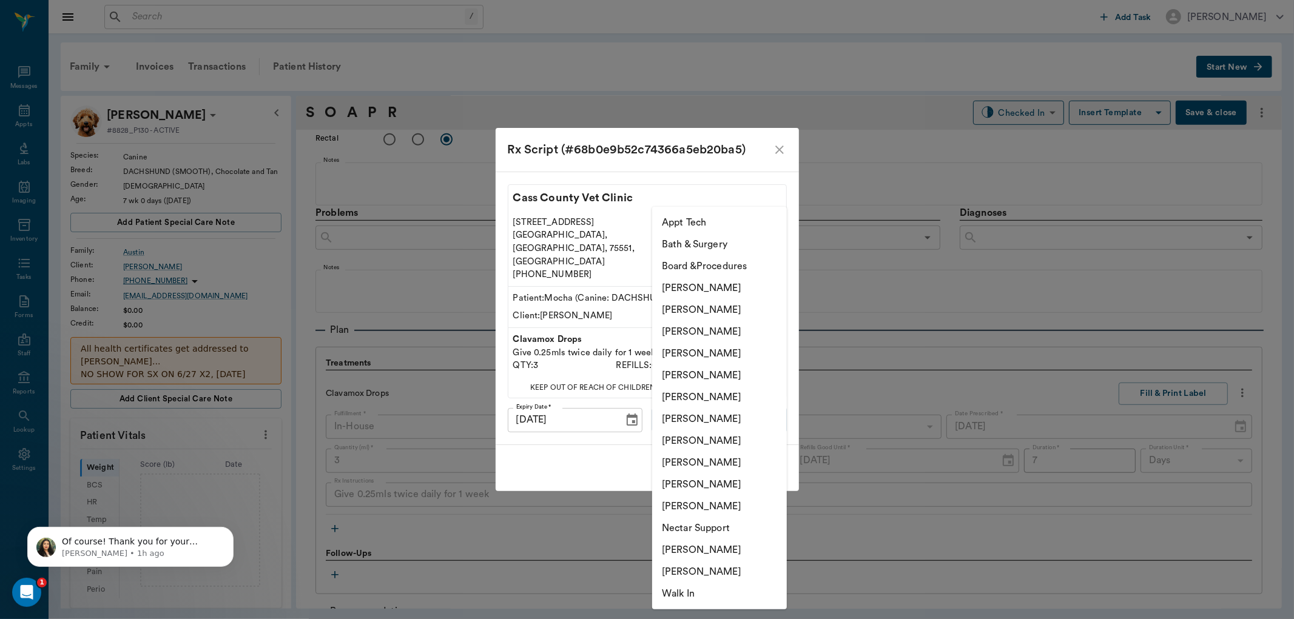
click at [717, 352] on li "[PERSON_NAME]" at bounding box center [719, 354] width 135 height 22
type input "63ec2f075fda476ae8351a4d"
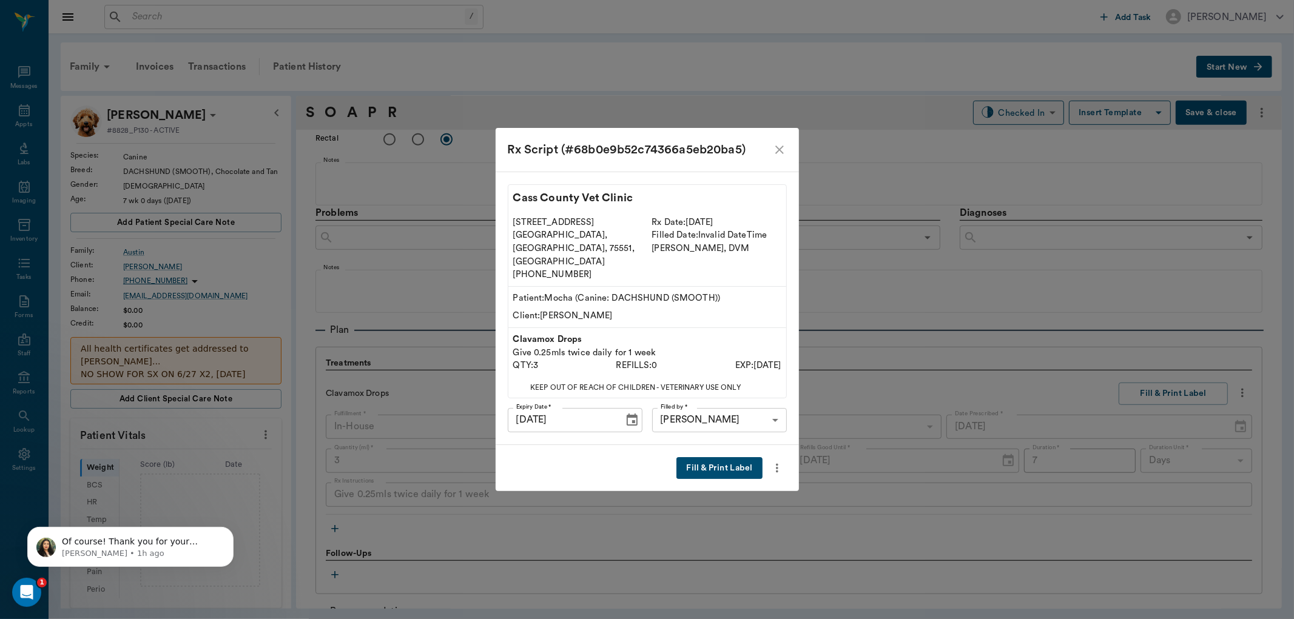
click at [702, 457] on button "Fill & Print Label" at bounding box center [719, 468] width 86 height 22
